Goal: Task Accomplishment & Management: Use online tool/utility

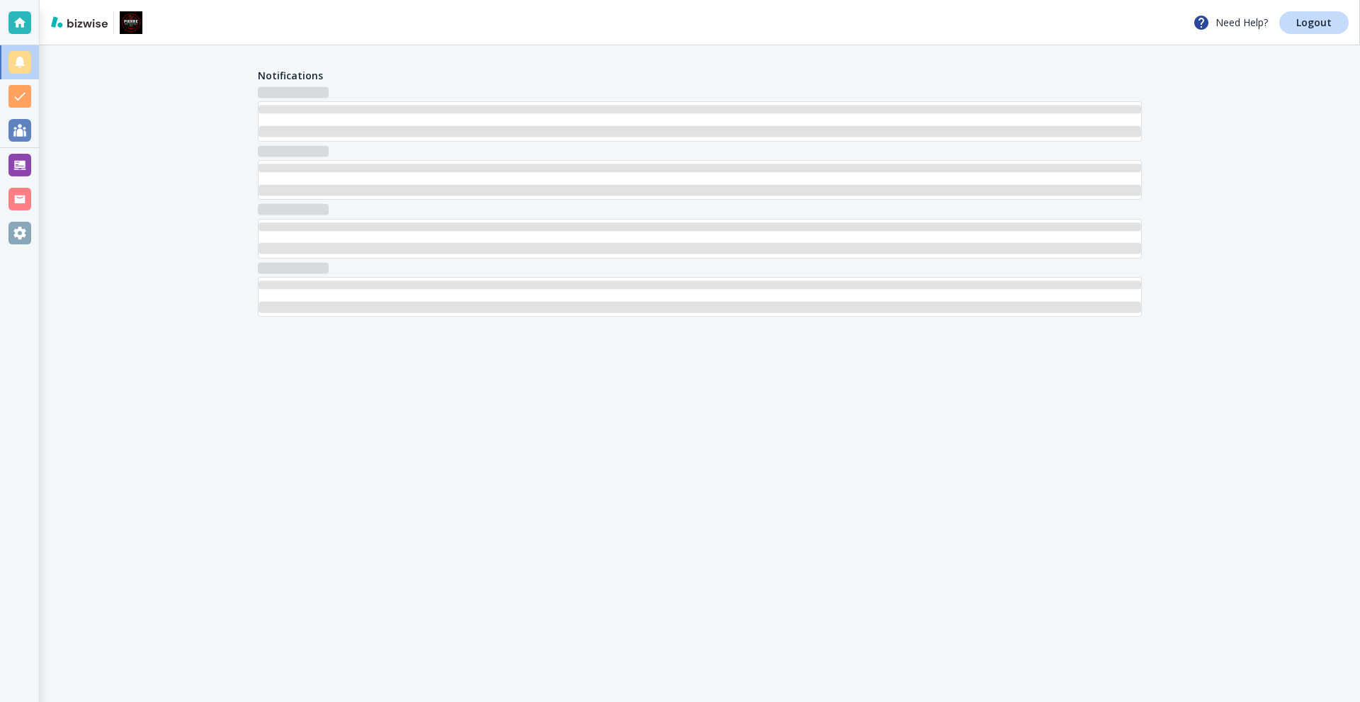
click at [23, 161] on div at bounding box center [19, 165] width 23 height 23
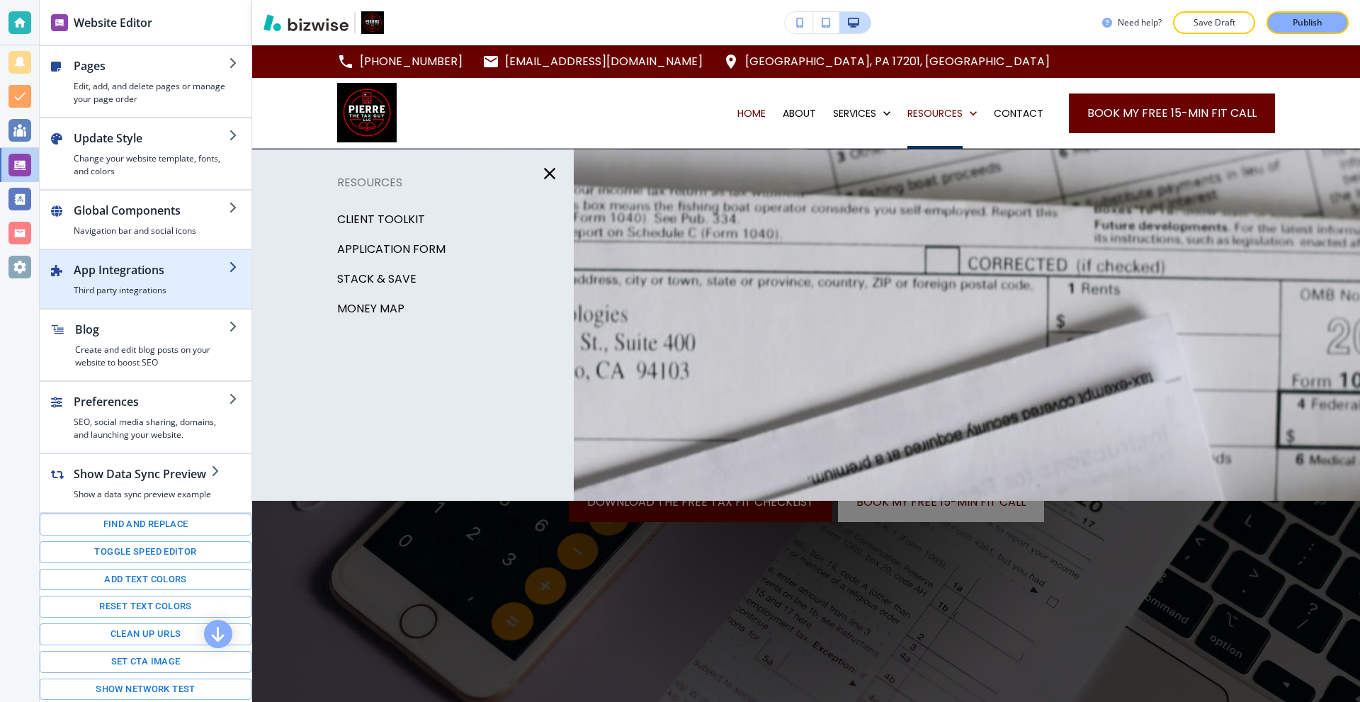
click at [144, 287] on h4 "Third party integrations" at bounding box center [151, 290] width 155 height 13
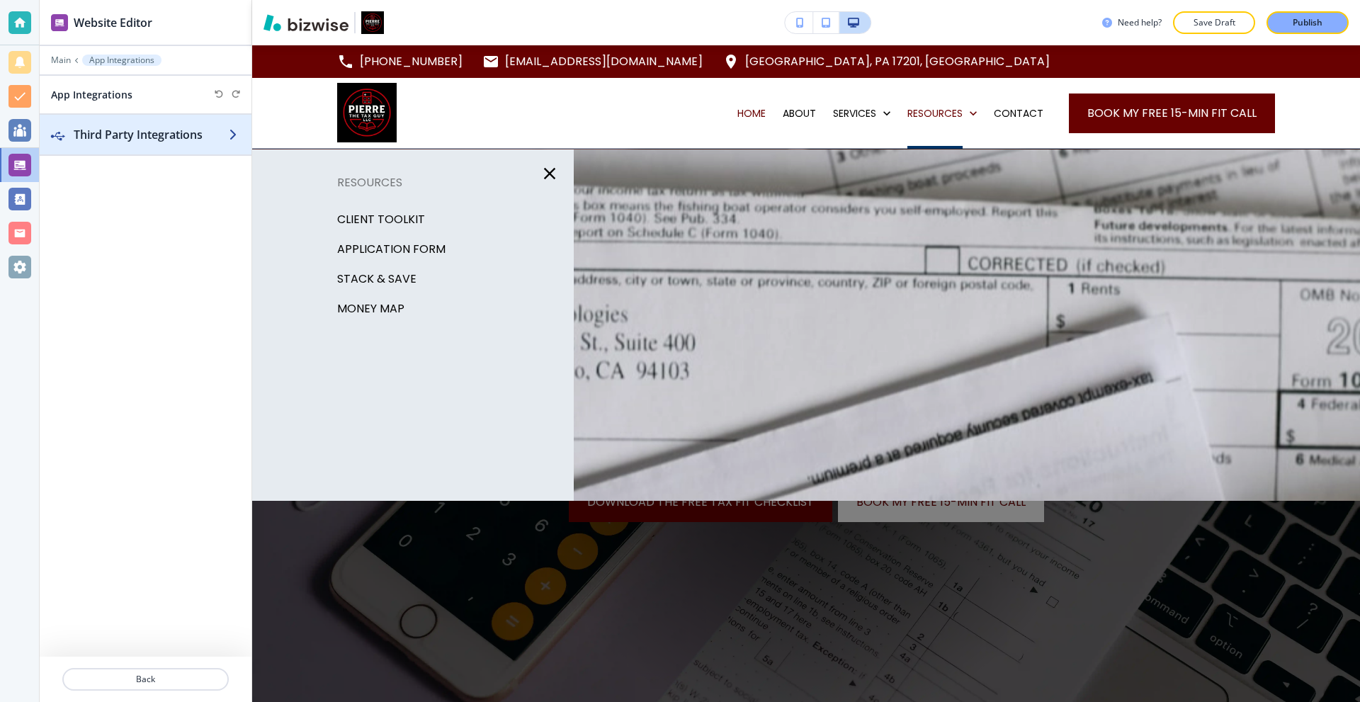
click at [137, 145] on div "button" at bounding box center [146, 148] width 212 height 11
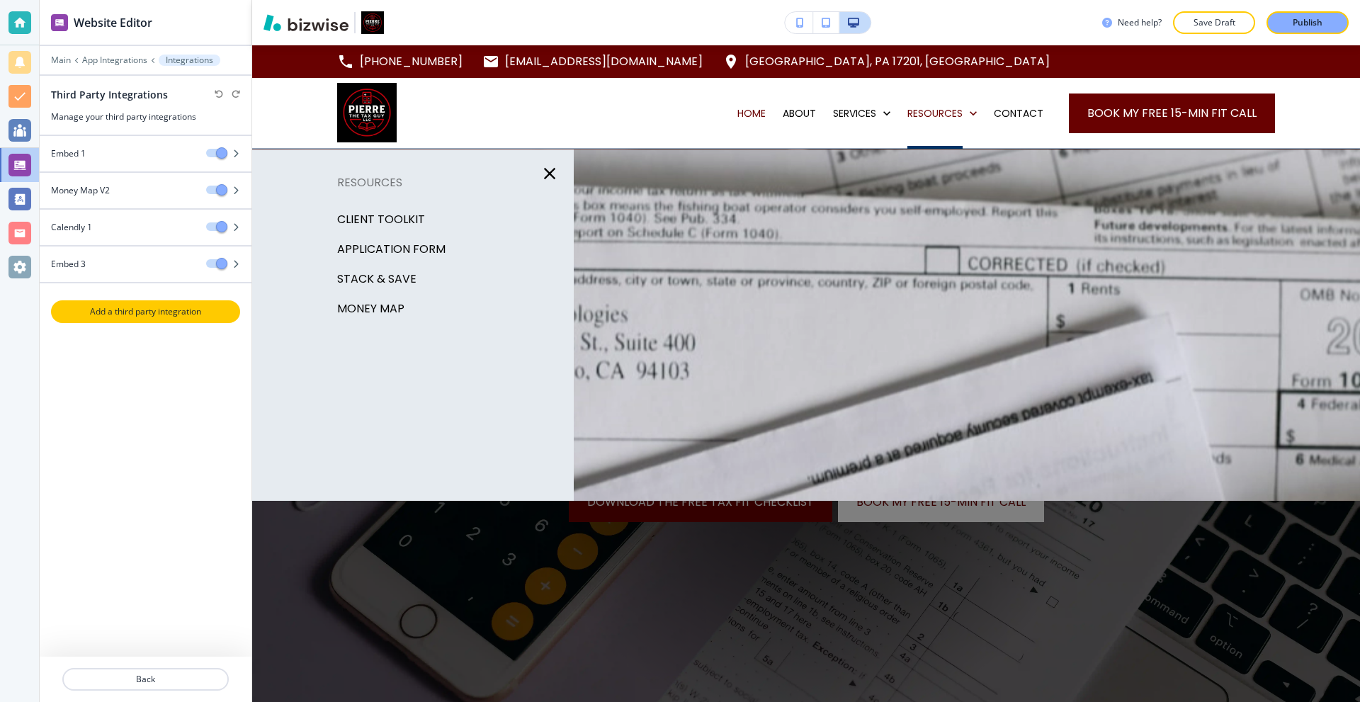
click at [161, 312] on p "Add a third party integration" at bounding box center [145, 311] width 186 height 13
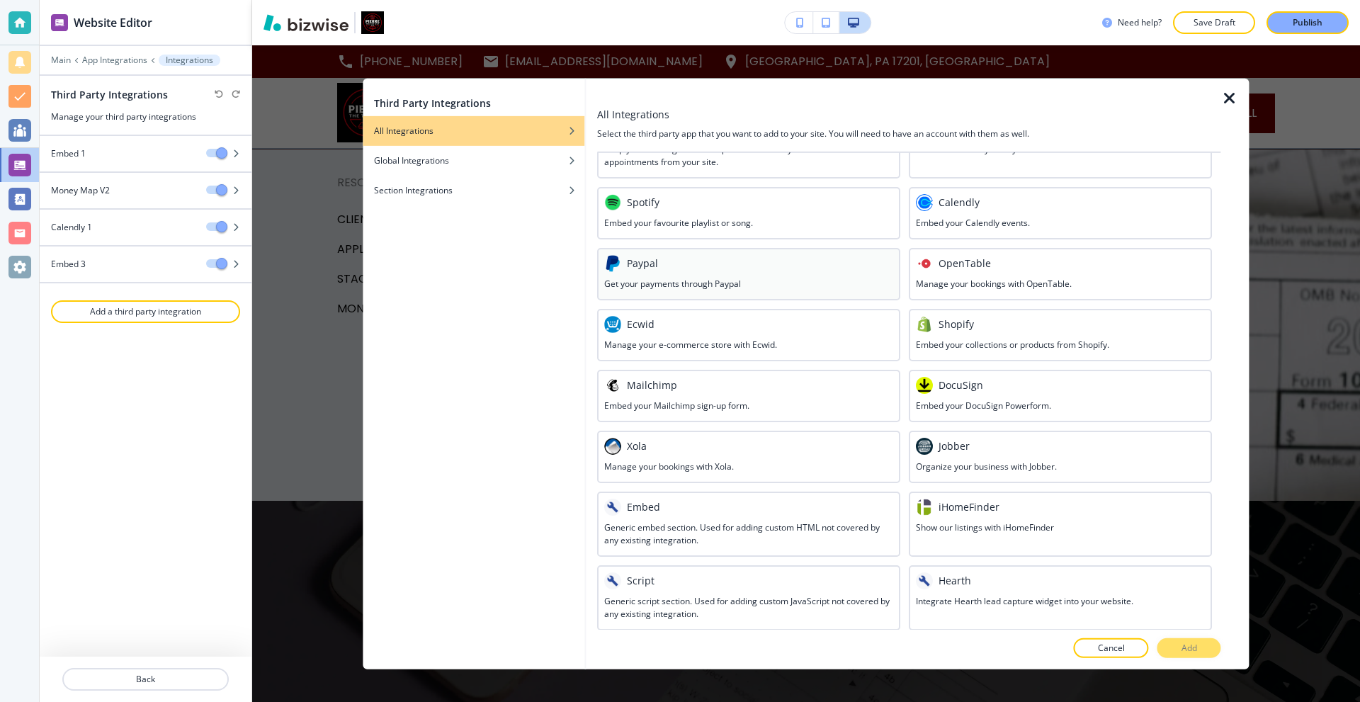
scroll to position [508, 0]
click at [728, 596] on h3 "Generic script section. Used for adding custom JavaScript not covered by any ex…" at bounding box center [748, 605] width 289 height 25
click at [1195, 642] on p "Add" at bounding box center [1189, 648] width 16 height 13
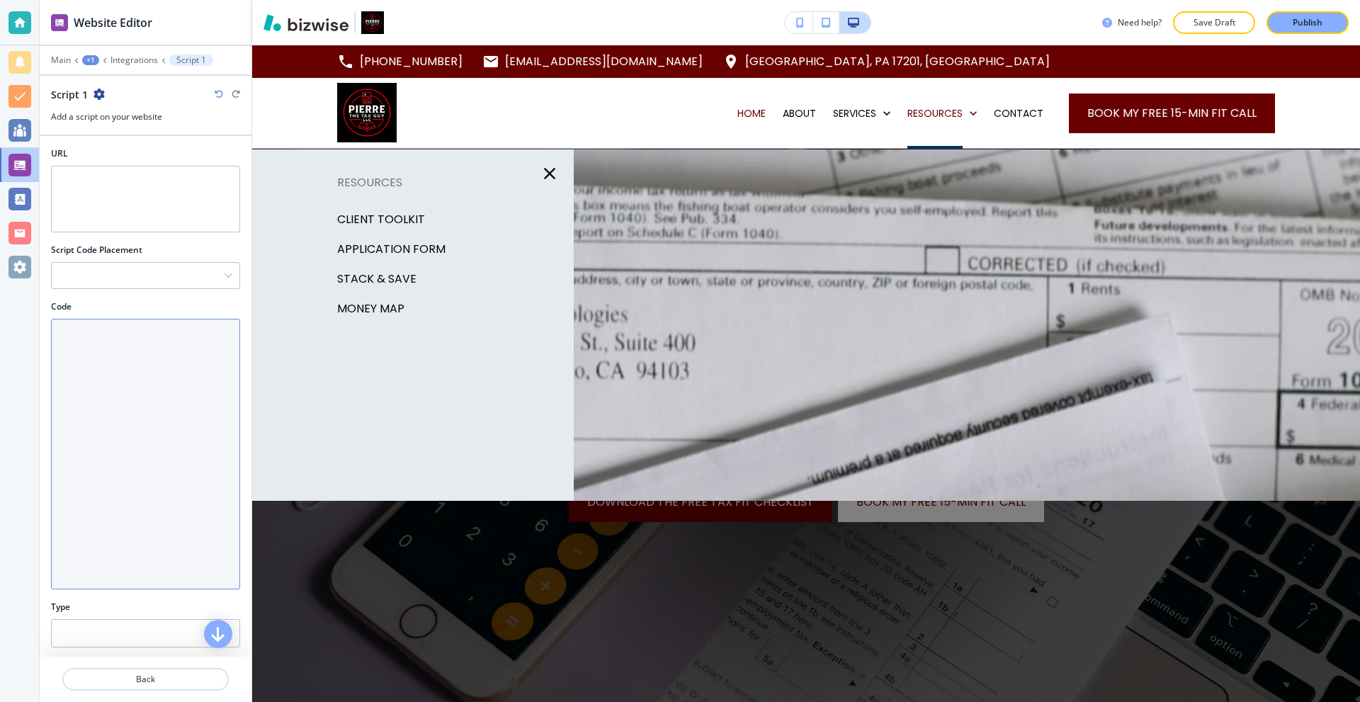
click at [132, 399] on textarea "Code" at bounding box center [145, 454] width 189 height 271
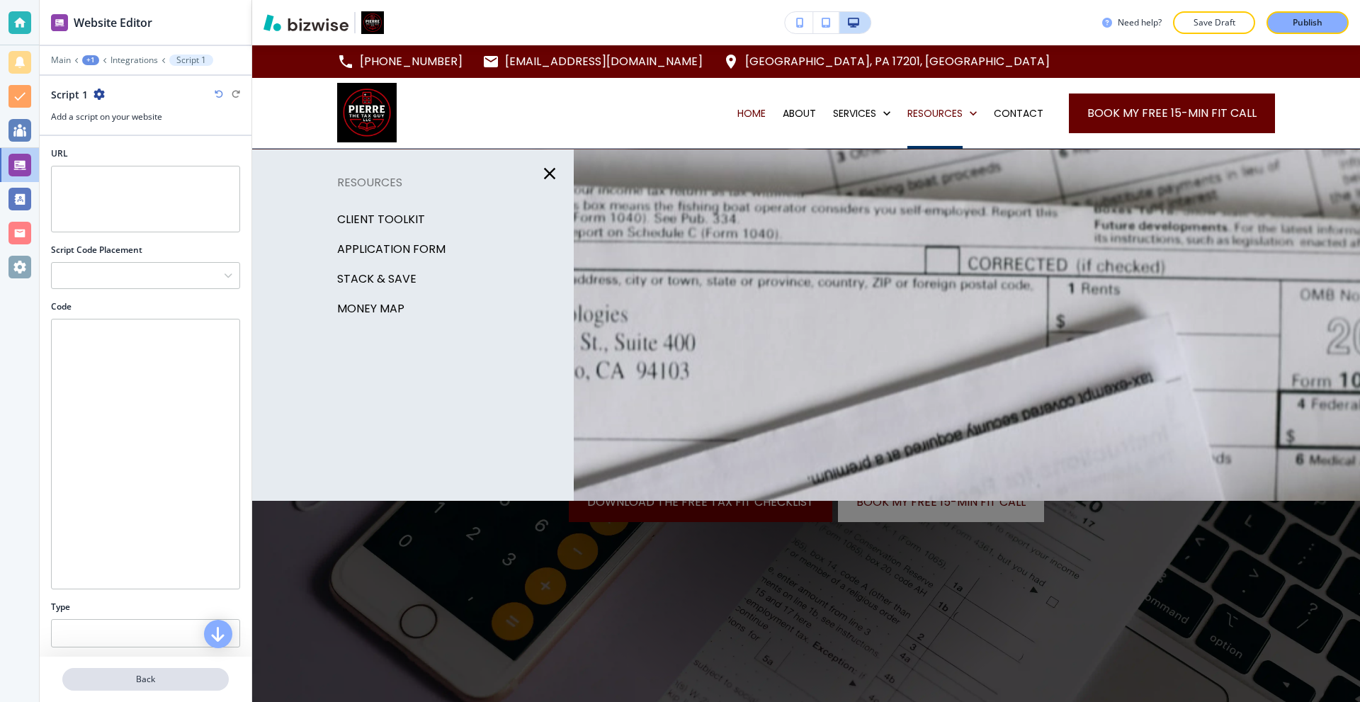
click at [186, 671] on button "Back" at bounding box center [145, 679] width 166 height 23
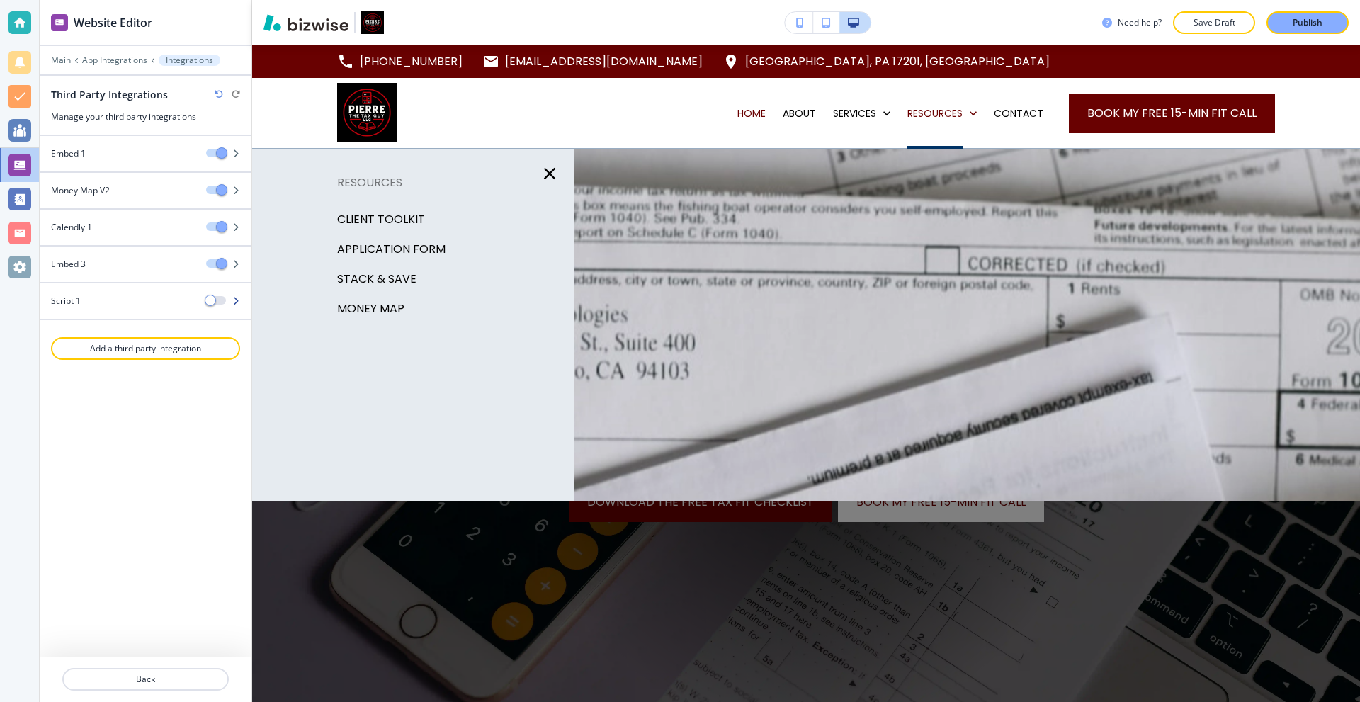
click at [140, 300] on div "Script 1" at bounding box center [117, 301] width 155 height 13
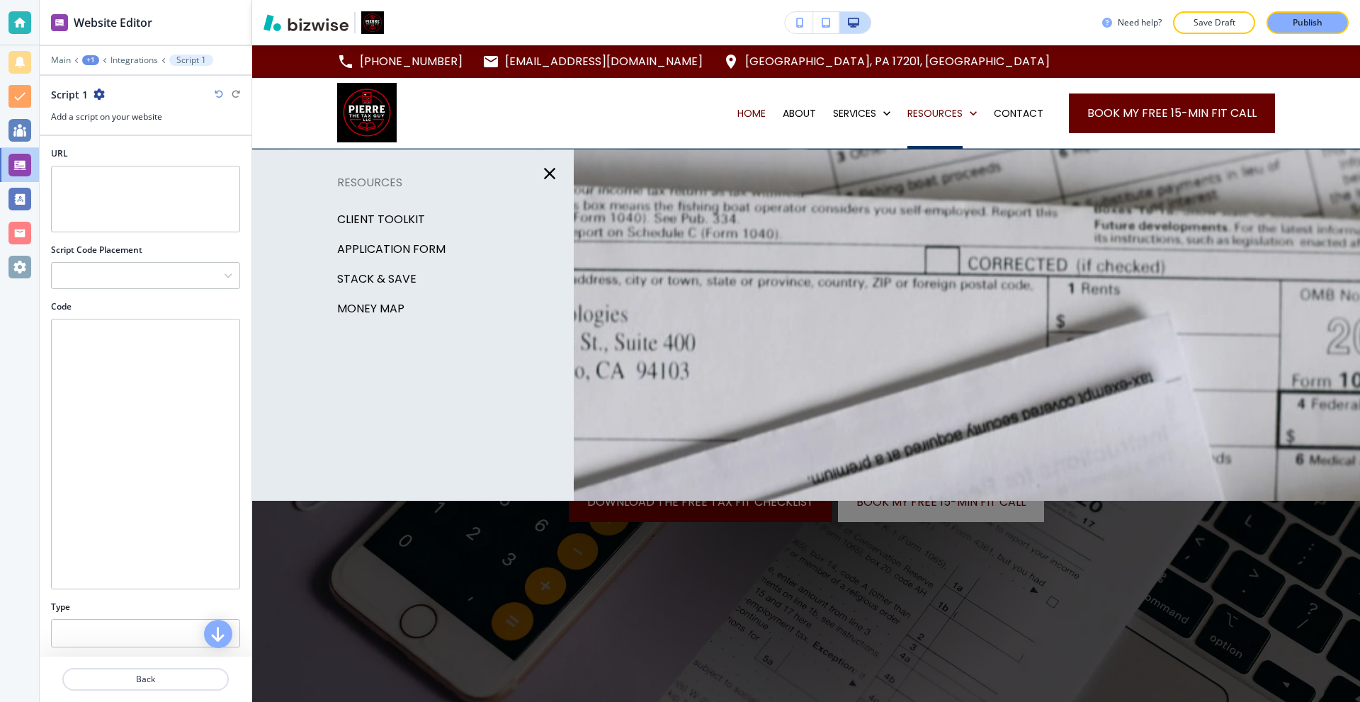
click at [97, 95] on icon "button" at bounding box center [98, 94] width 11 height 11
click at [147, 149] on p "Delete Script 1" at bounding box center [138, 143] width 72 height 13
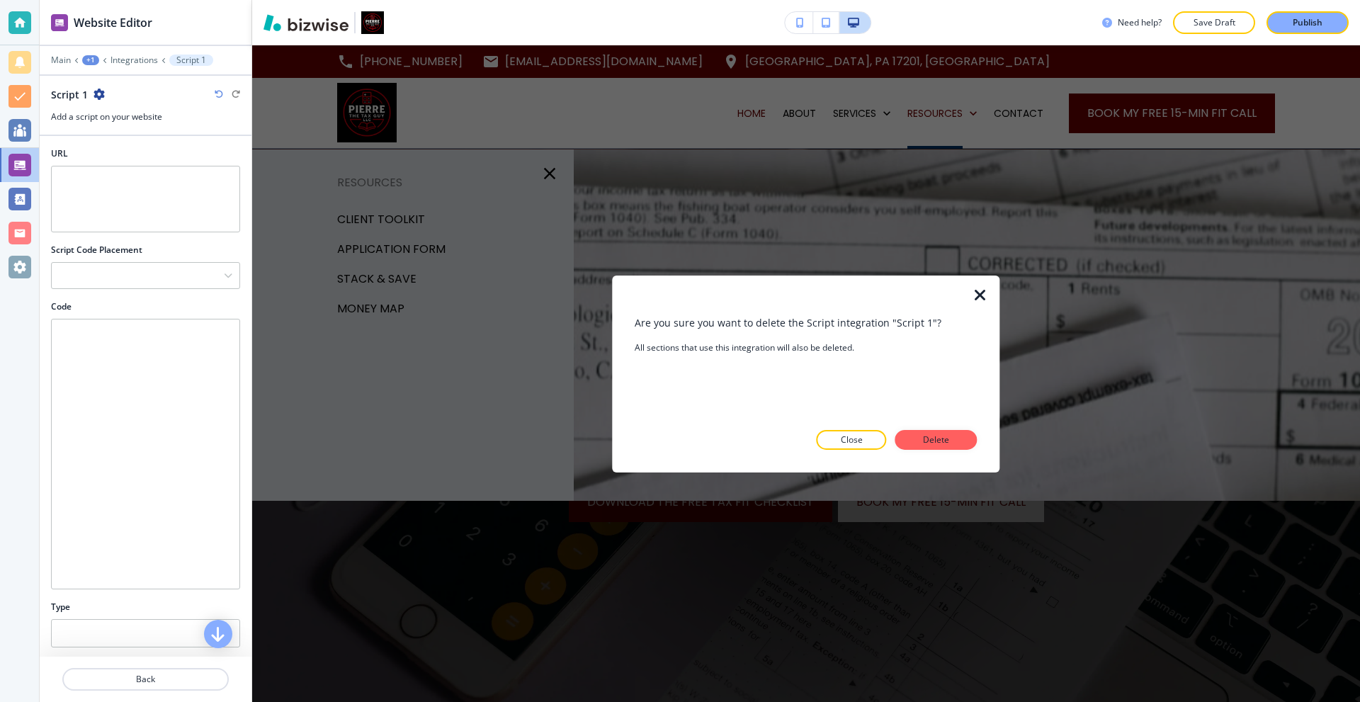
click at [907, 430] on button "Delete" at bounding box center [936, 440] width 82 height 20
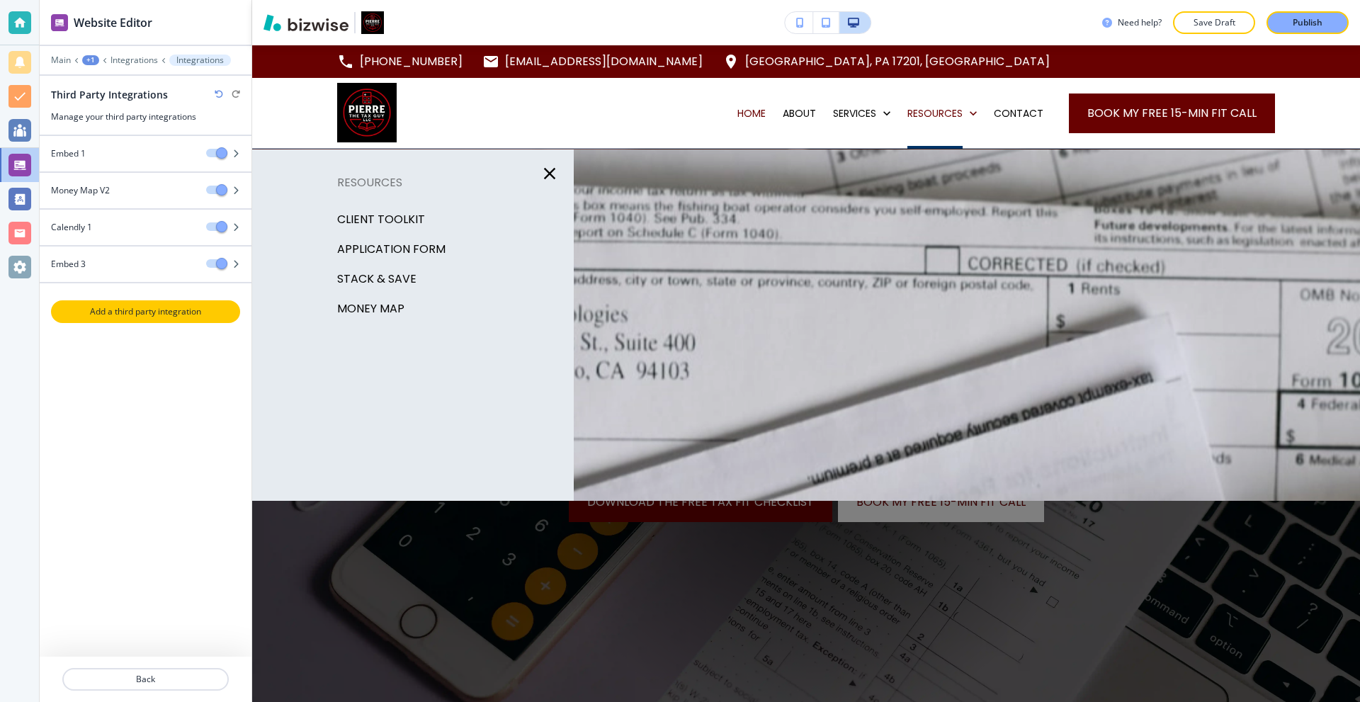
click at [140, 316] on p "Add a third party integration" at bounding box center [145, 311] width 186 height 13
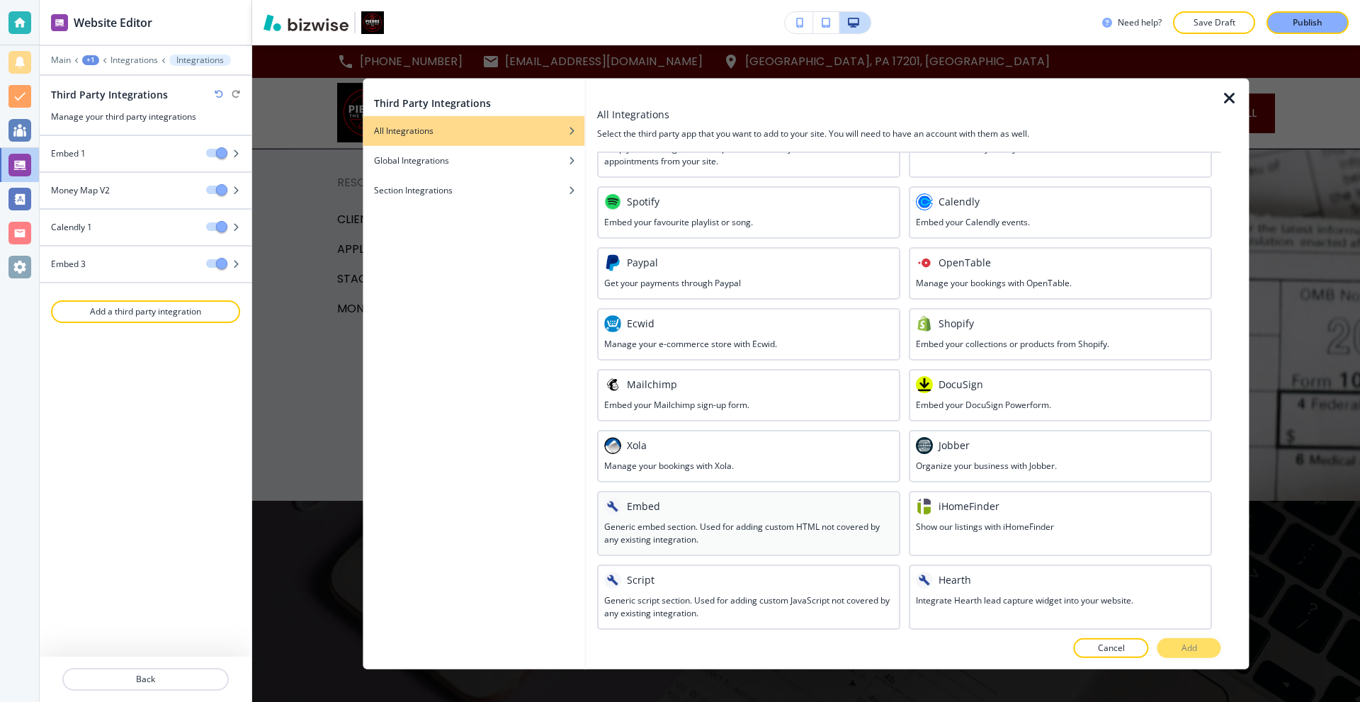
click at [754, 517] on div at bounding box center [748, 517] width 289 height 6
click at [1188, 640] on button "Add" at bounding box center [1189, 648] width 64 height 20
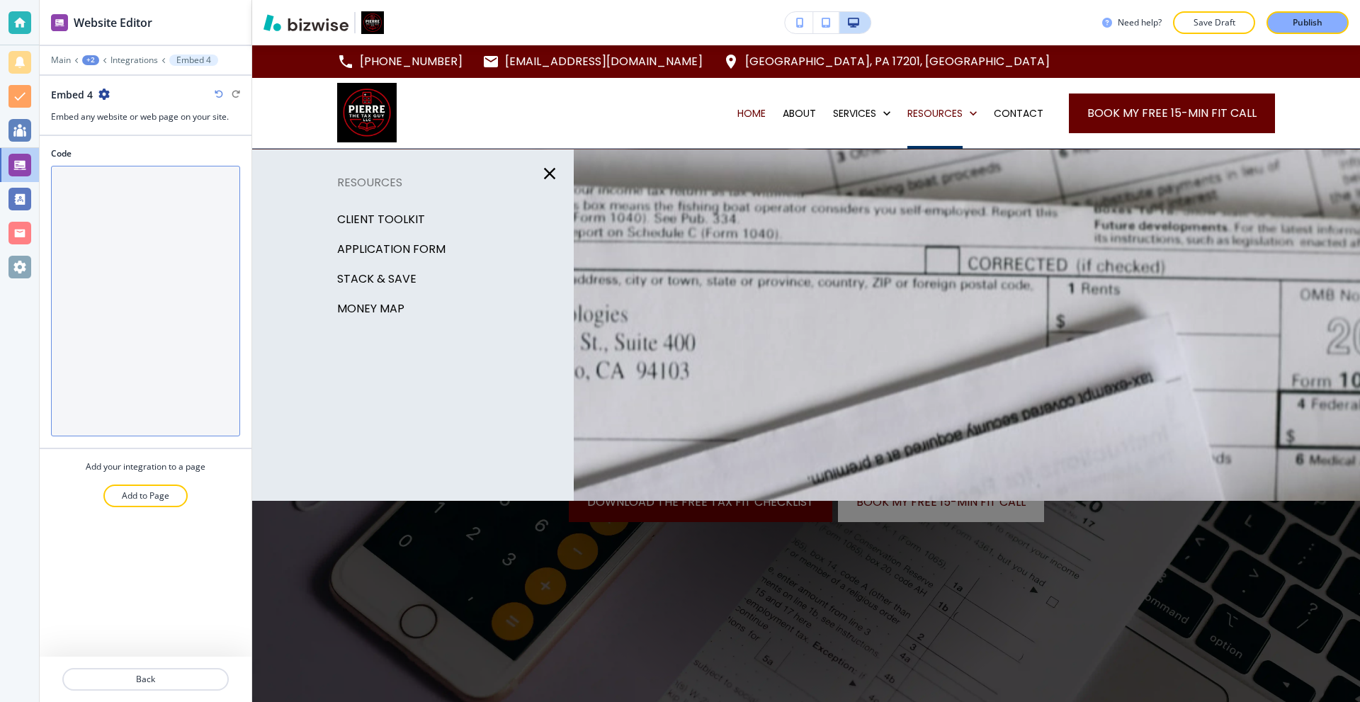
click at [140, 276] on textarea "Code" at bounding box center [145, 301] width 189 height 271
click at [164, 352] on textarea "Code" at bounding box center [145, 301] width 189 height 271
click at [132, 261] on textarea "Code" at bounding box center [145, 301] width 189 height 271
click at [113, 205] on textarea "Code" at bounding box center [145, 301] width 189 height 271
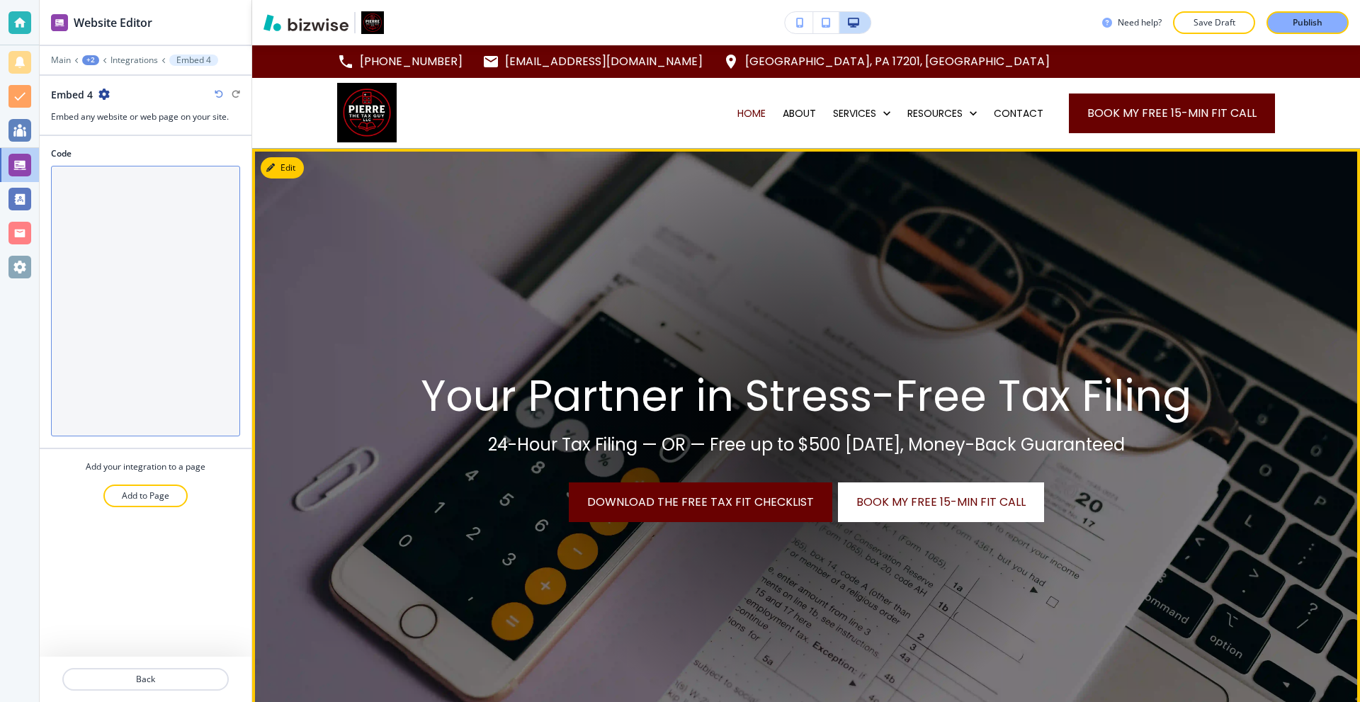
click at [147, 229] on textarea "Code" at bounding box center [145, 301] width 189 height 271
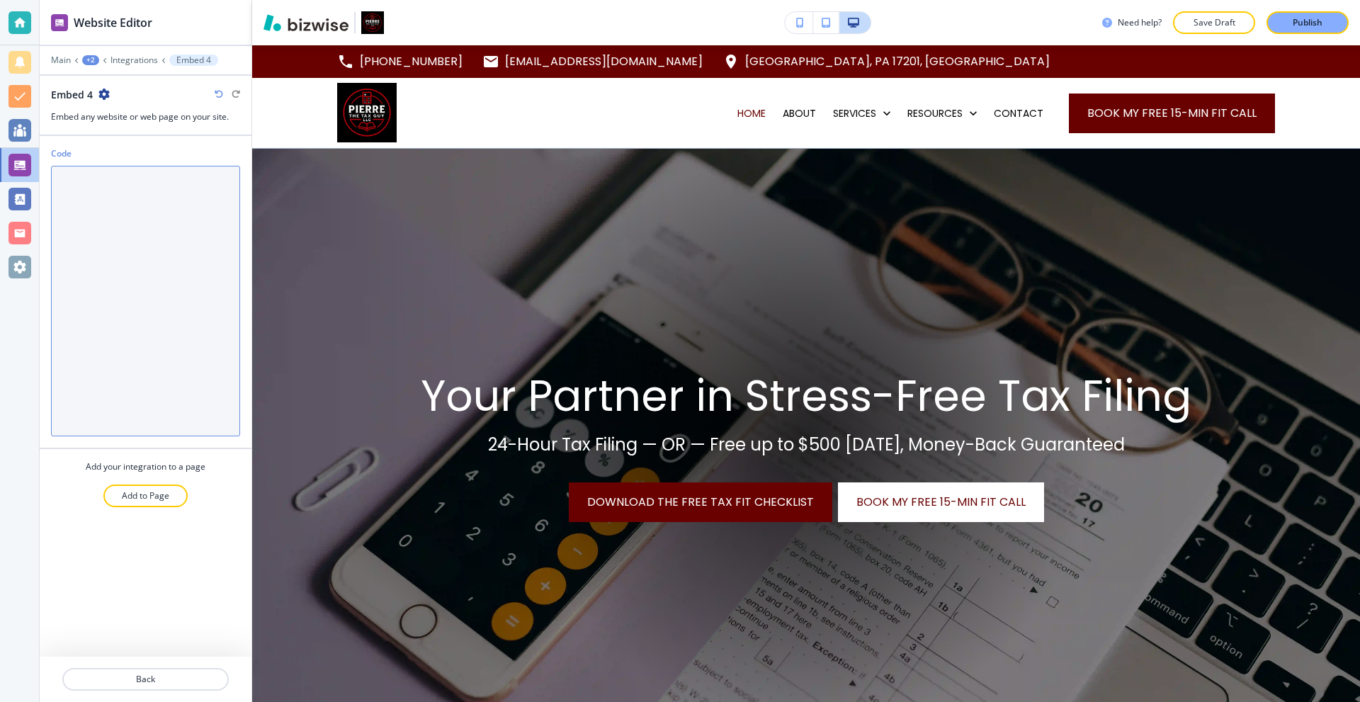
paste textarea "<div id="mni-membership-638955068269337623"></div> <script src="[URL][DOMAIN_NA…"
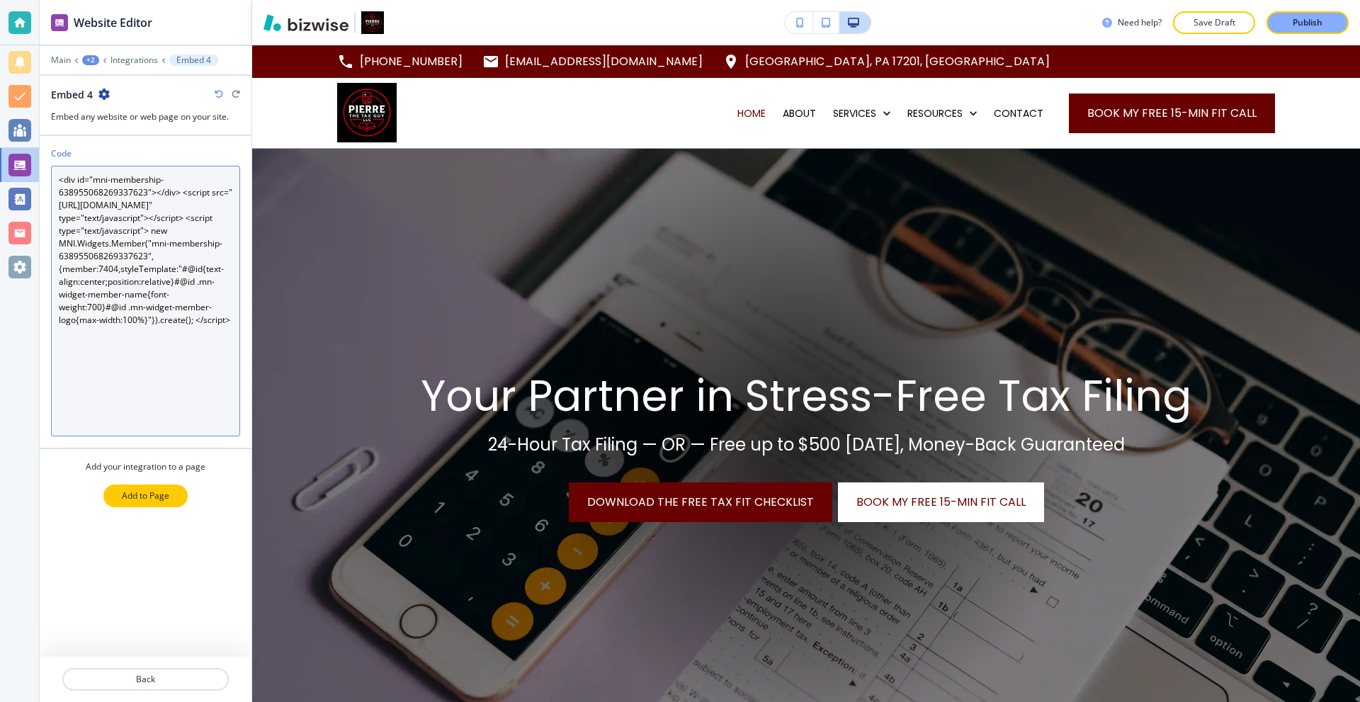
type textarea "<div id="mni-membership-638955068269337623"></div> <script src="[URL][DOMAIN_NA…"
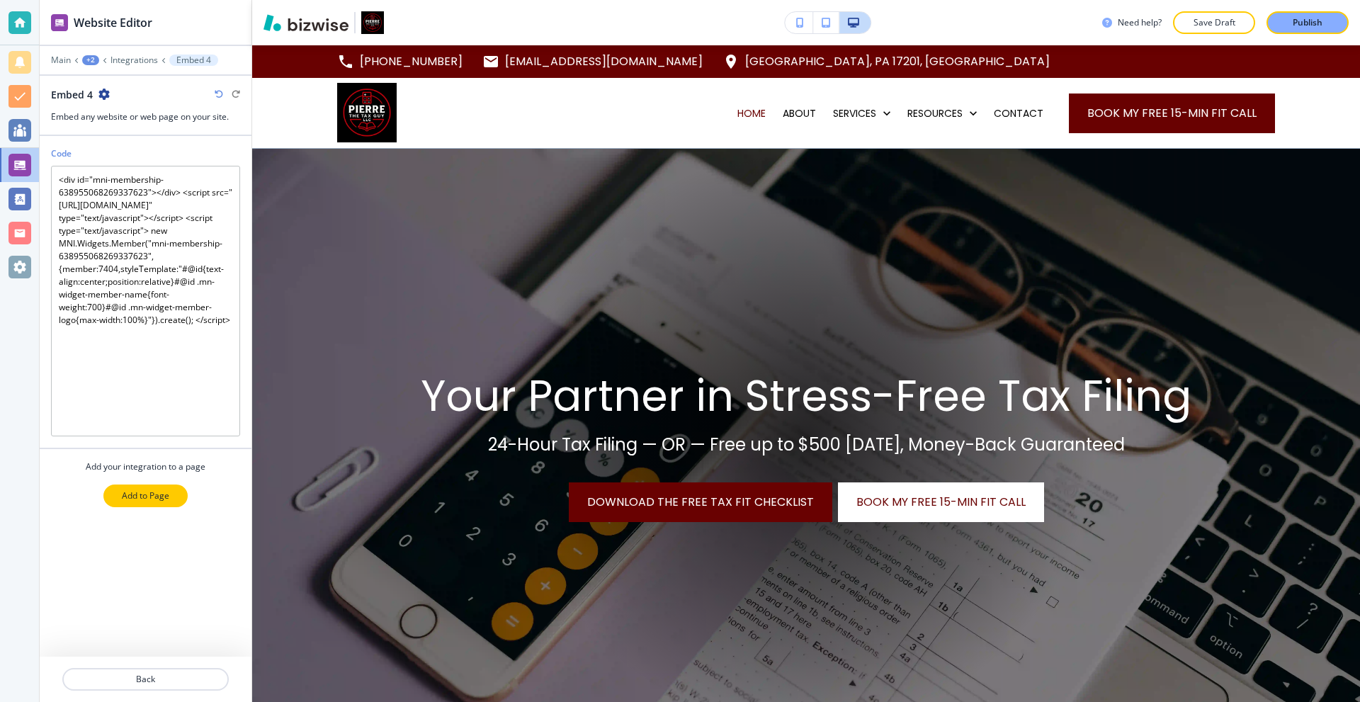
click at [128, 499] on p "Add to Page" at bounding box center [145, 495] width 47 height 13
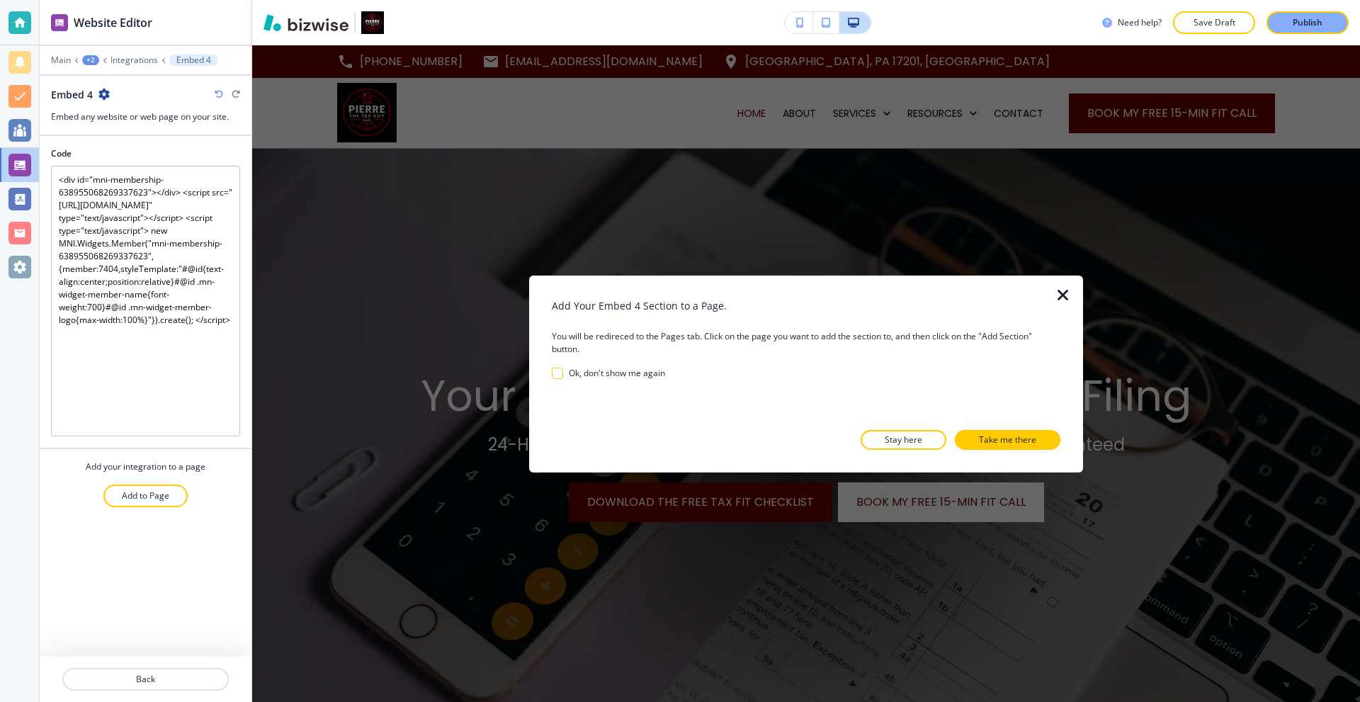
drag, startPoint x: 972, startPoint y: 437, endPoint x: 954, endPoint y: 435, distance: 18.5
click at [974, 437] on button "Take me there" at bounding box center [1008, 440] width 106 height 20
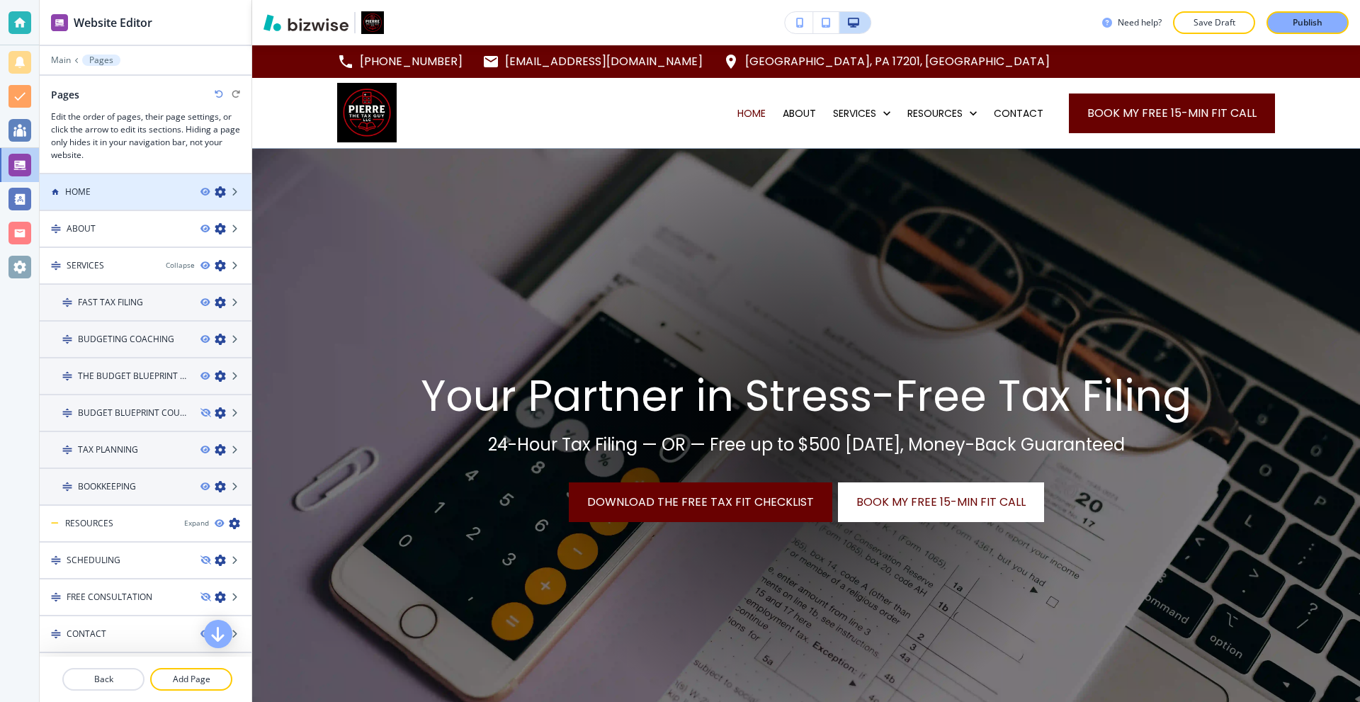
click at [122, 199] on div at bounding box center [146, 203] width 212 height 11
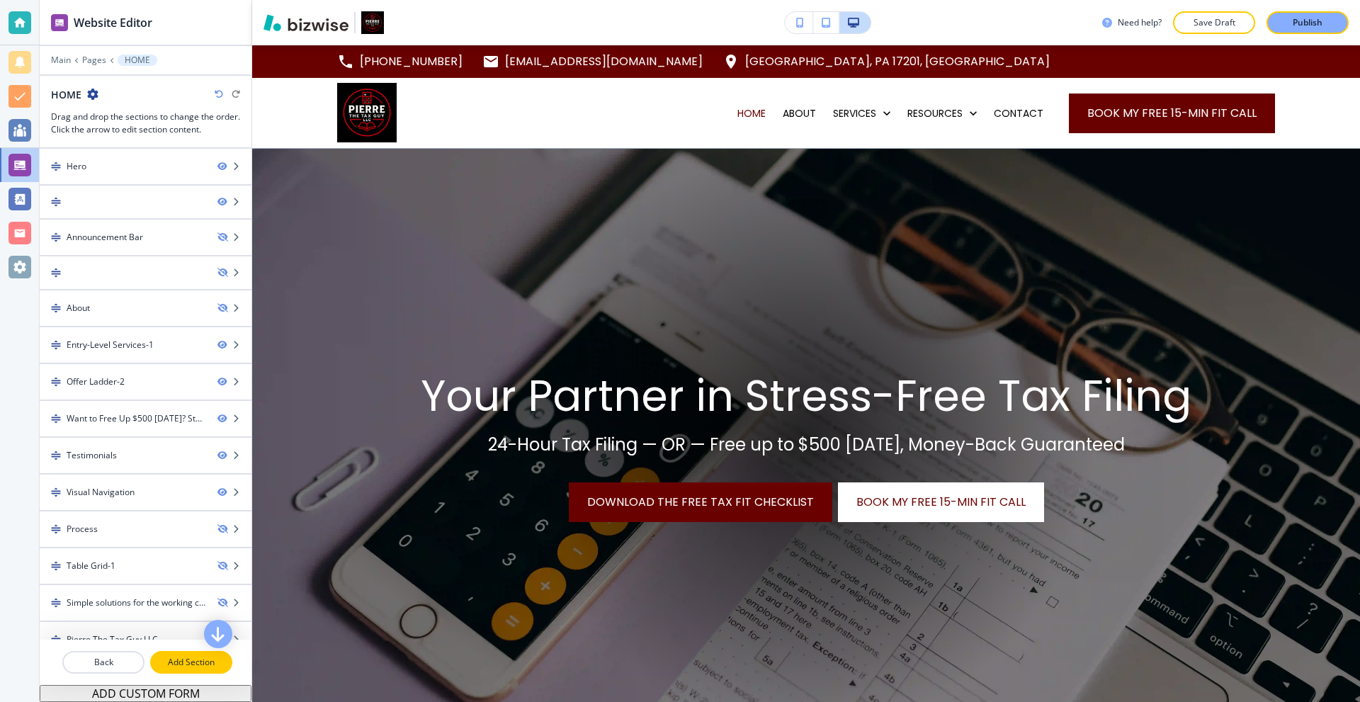
click at [195, 656] on p "Add Section" at bounding box center [191, 662] width 79 height 13
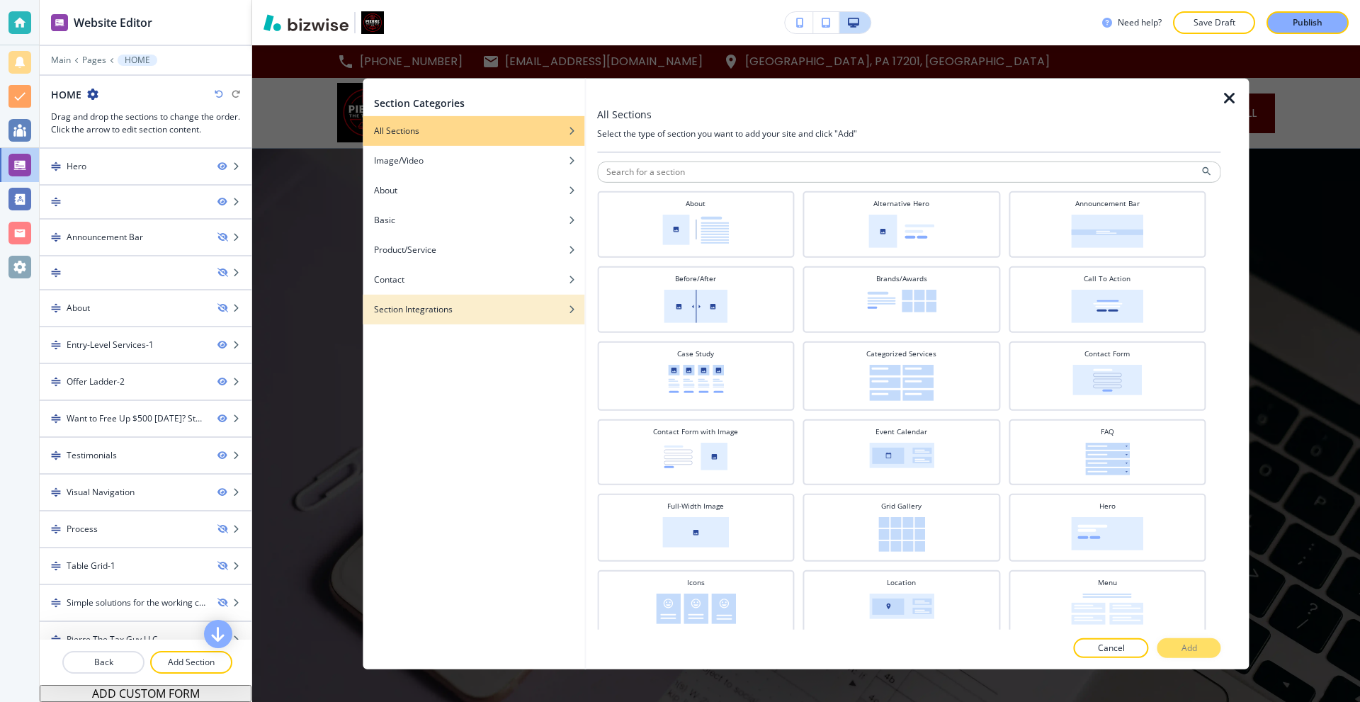
click at [480, 307] on div "Section Integrations" at bounding box center [474, 308] width 222 height 13
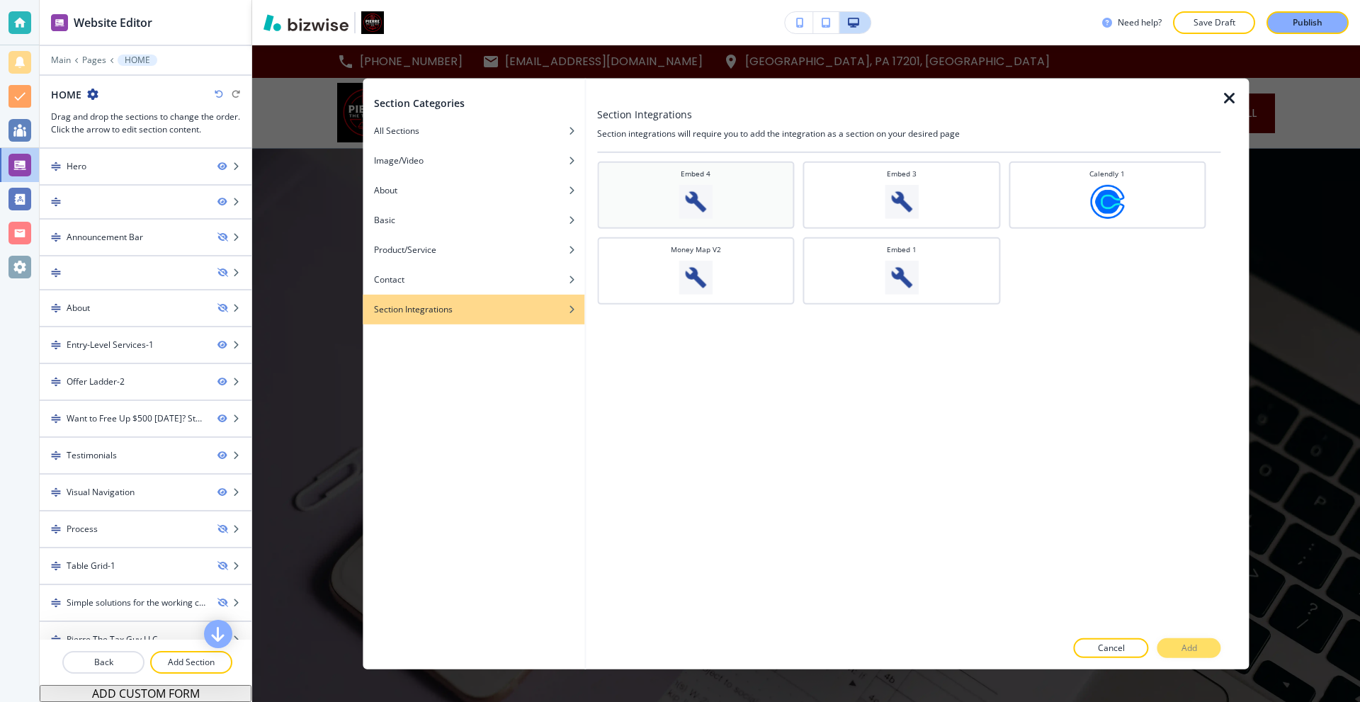
click at [704, 212] on img at bounding box center [695, 201] width 34 height 34
click at [1177, 642] on button "Add" at bounding box center [1189, 648] width 64 height 20
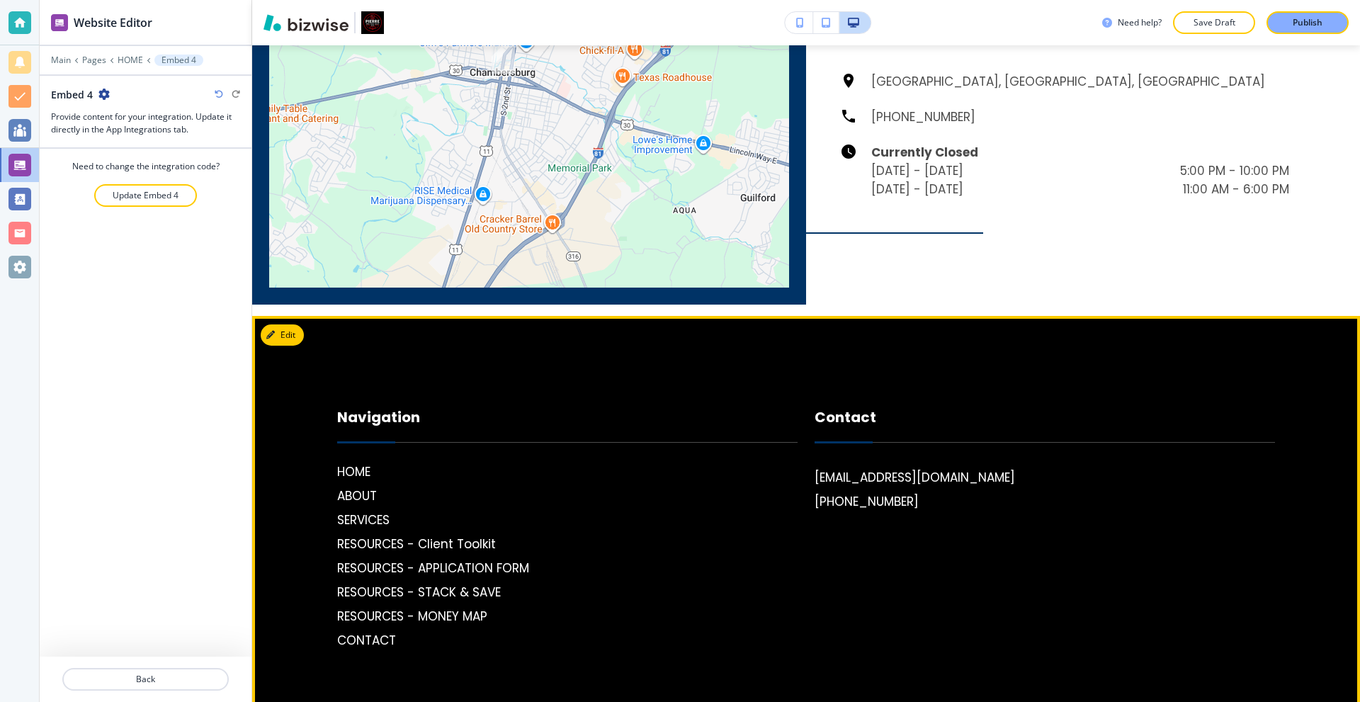
scroll to position [3515, 0]
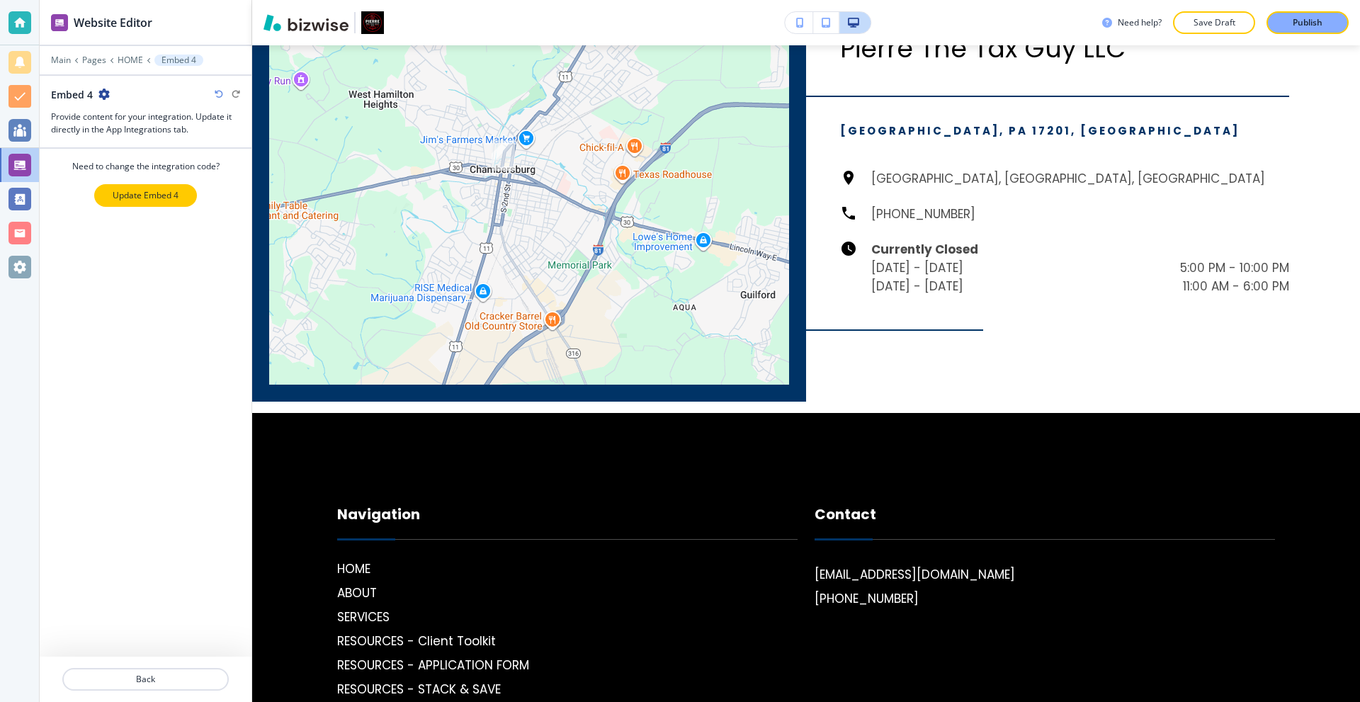
click at [147, 197] on p "Update Embed 4" at bounding box center [146, 195] width 66 height 13
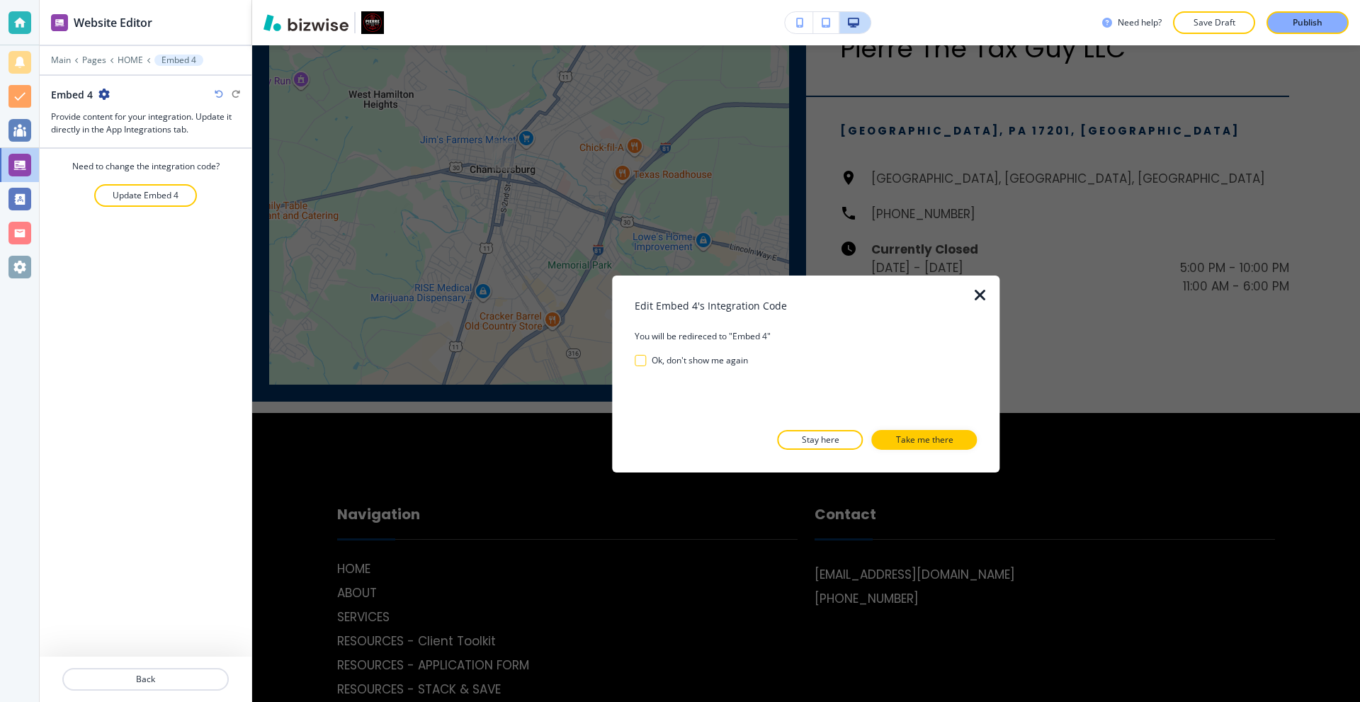
drag, startPoint x: 931, startPoint y: 436, endPoint x: 623, endPoint y: 368, distance: 314.8
click at [930, 436] on p "Take me there" at bounding box center [924, 439] width 57 height 13
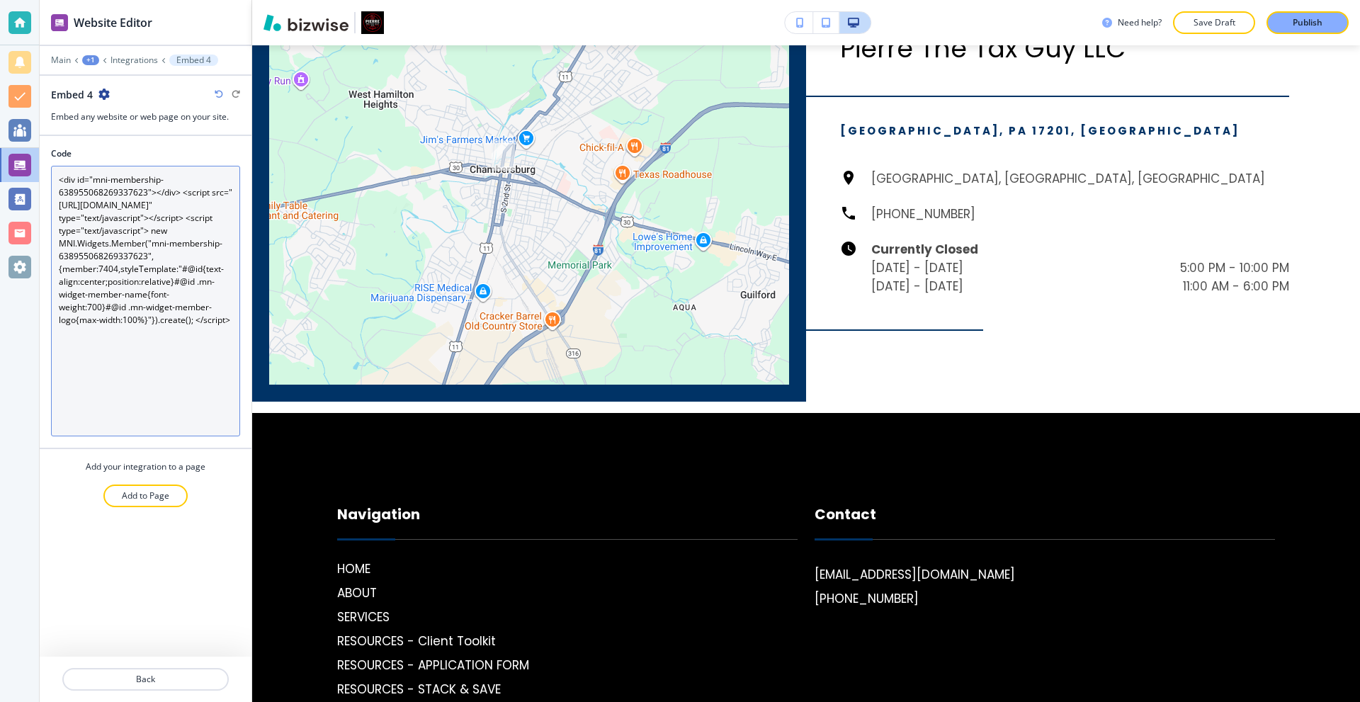
click at [133, 316] on textarea "<div id="mni-membership-638955068269337623"></div> <script src="[URL][DOMAIN_NA…" at bounding box center [145, 301] width 189 height 271
click at [117, 273] on textarea "<div id="mni-membership-638955068269337623"></div> <script src="[URL][DOMAIN_NA…" at bounding box center [145, 301] width 189 height 271
paste textarea "!DOCTYPE html> <html> <head> <meta charset="UTF-8"> <title>Member Widget</title…"
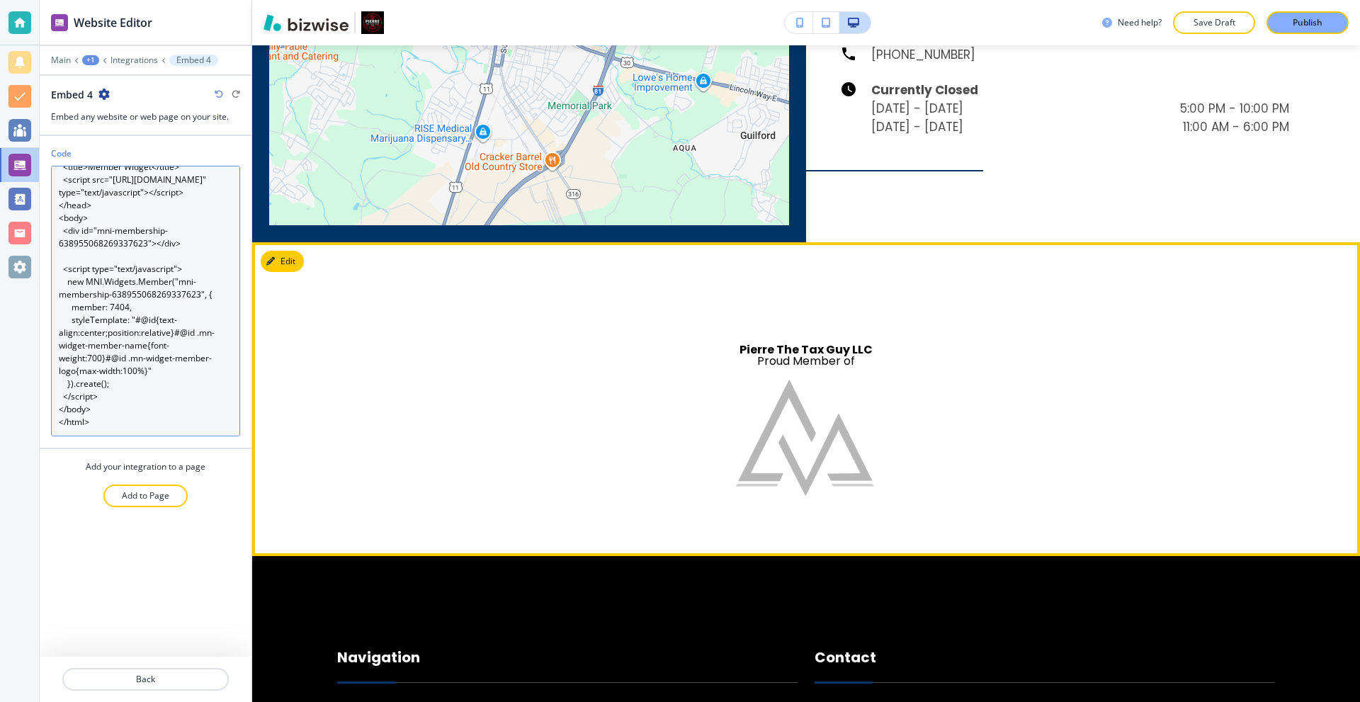
scroll to position [3727, 0]
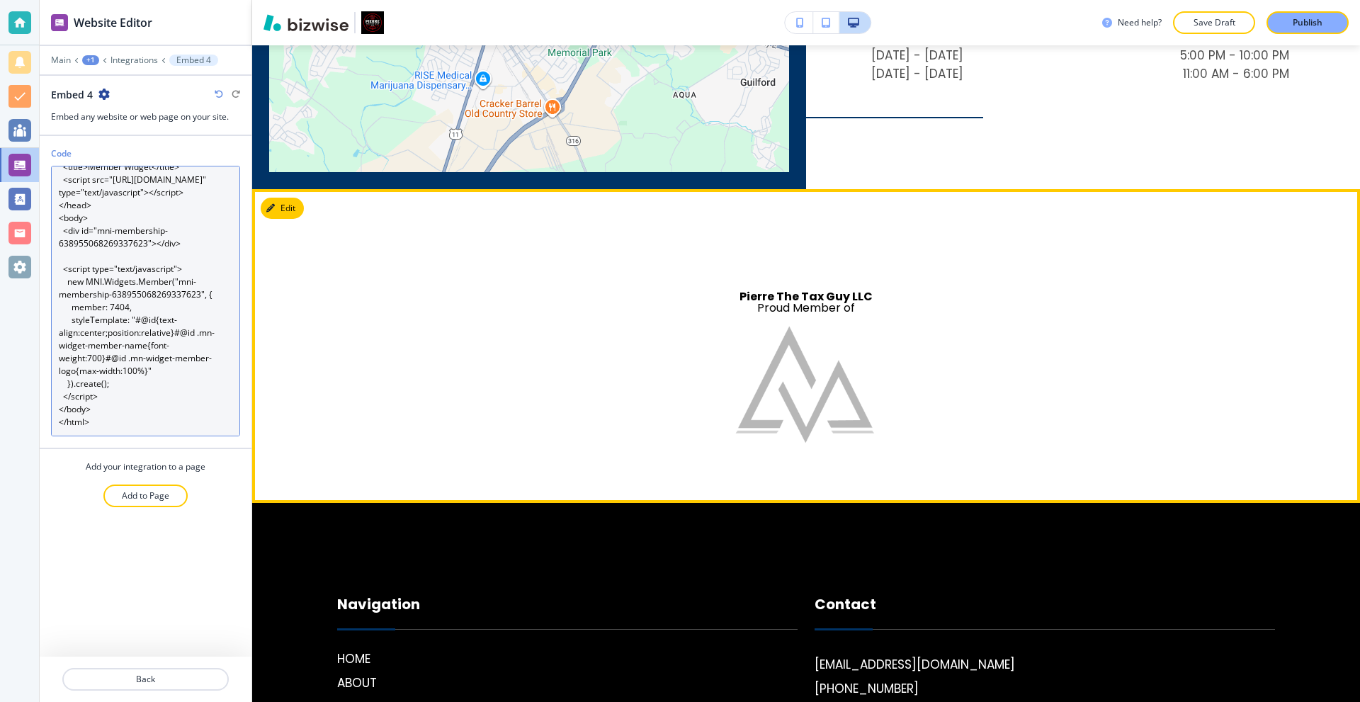
type textarea "<!DOCTYPE html> <html> <head> <meta charset="UTF-8"> <title>Member Widget</titl…"
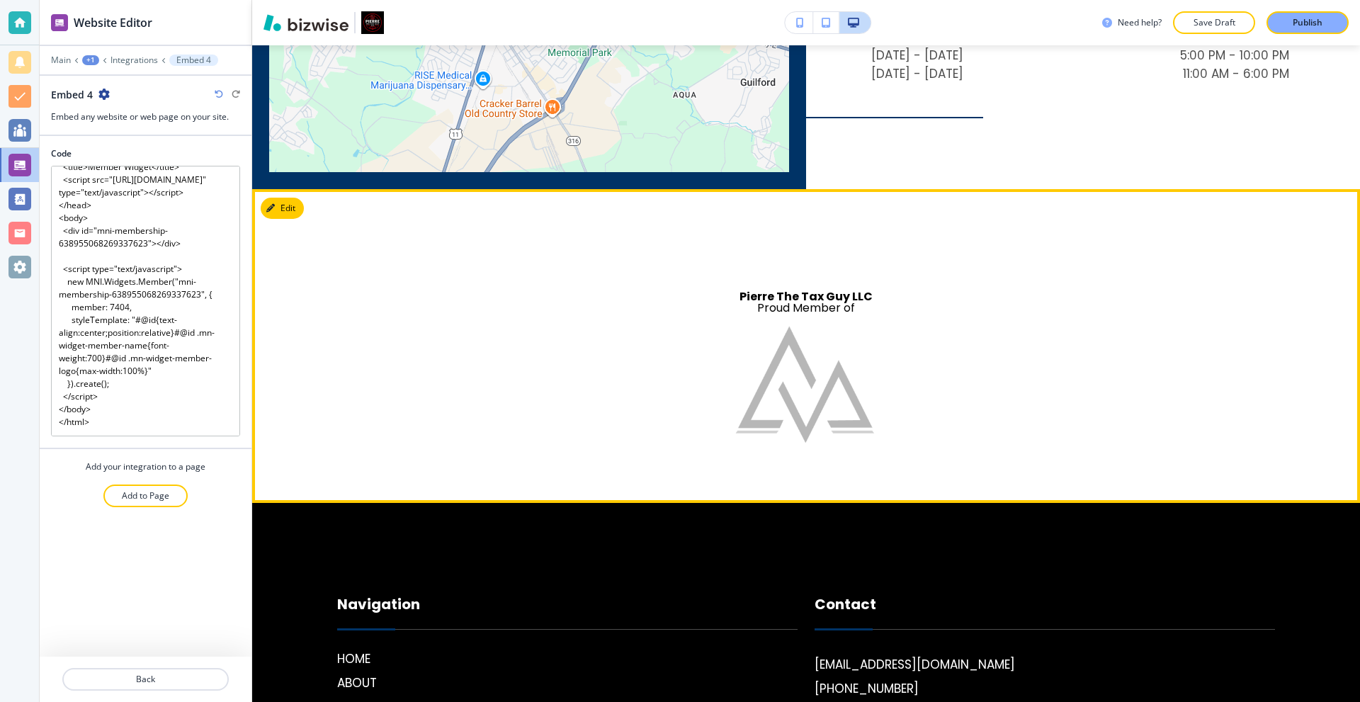
click at [765, 370] on img at bounding box center [806, 385] width 142 height 142
